Goal: Find specific page/section: Find specific page/section

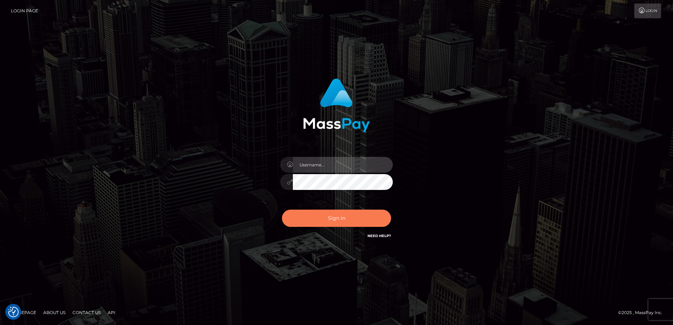
type input "alice.of"
click at [341, 221] on button "Sign in" at bounding box center [336, 218] width 109 height 17
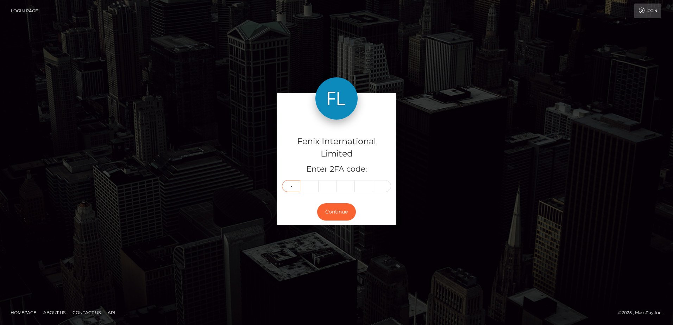
type input "1"
type input "7"
type input "0"
type input "6"
type input "1"
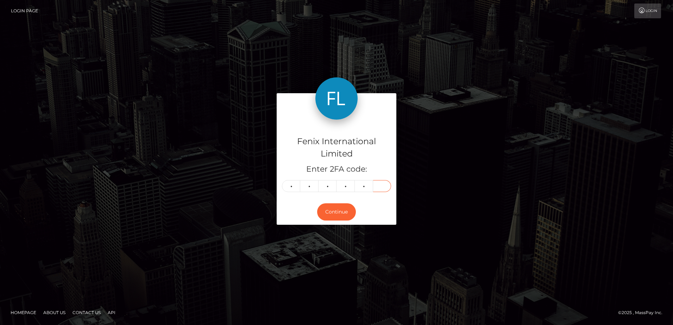
type input "3"
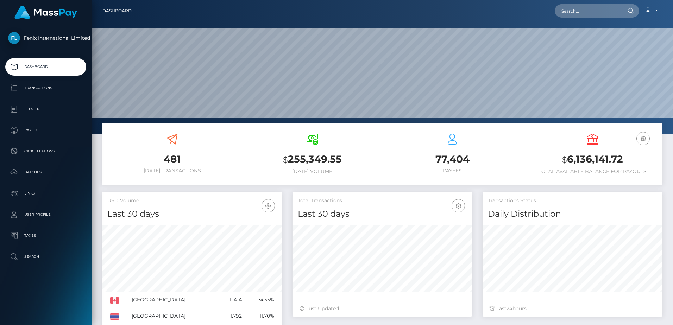
scroll to position [125, 180]
click at [602, 13] on input "text" at bounding box center [588, 10] width 66 height 13
paste input "78232094"
type input "78232094"
click at [611, 39] on link "Wisawa Rattanakittisopon" at bounding box center [583, 36] width 56 height 13
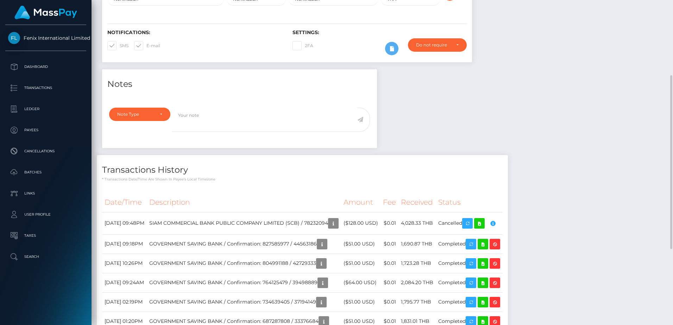
scroll to position [211, 0]
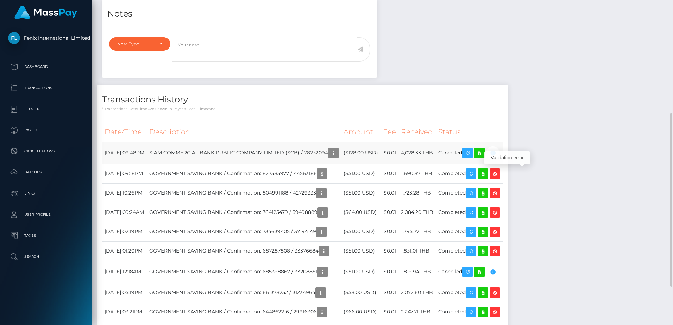
click at [497, 158] on icon "button" at bounding box center [493, 153] width 8 height 9
click at [338, 158] on icon "button" at bounding box center [333, 153] width 8 height 9
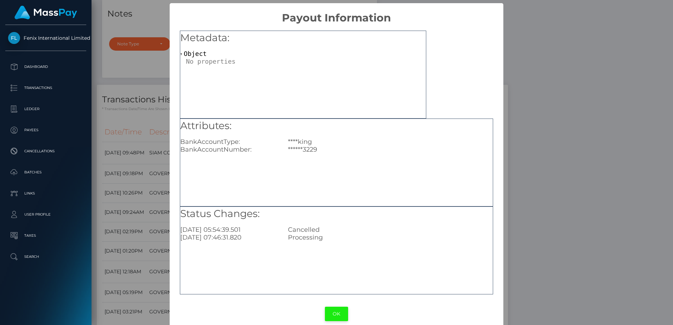
click at [344, 311] on button "OK" at bounding box center [336, 314] width 23 height 14
